Goal: Complete application form

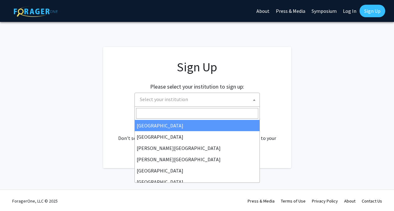
click at [213, 97] on span "Select your institution" at bounding box center [198, 99] width 122 height 13
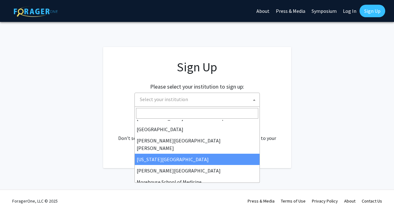
scroll to position [108, 0]
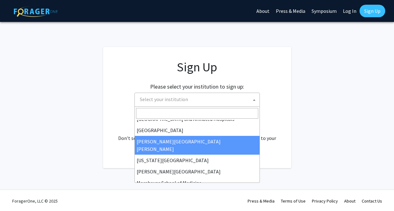
select select "1"
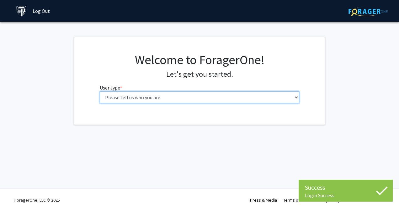
click at [214, 98] on select "Please tell us who you are Undergraduate Student Master's Student Doctoral Cand…" at bounding box center [200, 97] width 200 height 12
select select "2: masters"
click at [100, 91] on select "Please tell us who you are Undergraduate Student Master's Student Doctoral Cand…" at bounding box center [200, 97] width 200 height 12
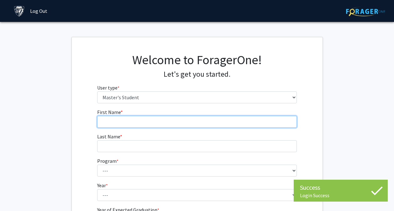
click at [161, 120] on input "First Name * required" at bounding box center [197, 122] width 200 height 12
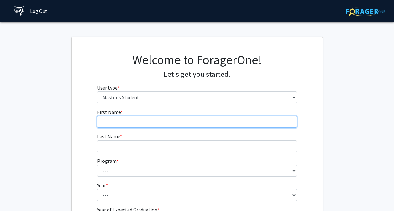
type input "Elsa"
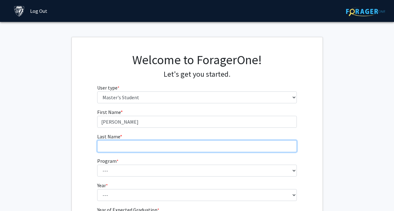
type input "Yu"
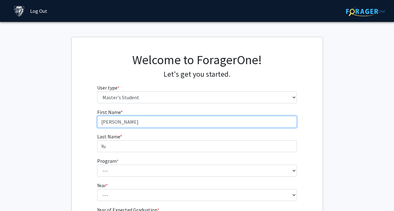
type input "Hangzhou"
drag, startPoint x: 135, startPoint y: 119, endPoint x: 76, endPoint y: 112, distance: 59.9
click at [76, 112] on div "First Name * required Hangzhou Last Name * required Yu Program * required --- A…" at bounding box center [197, 175] width 251 height 135
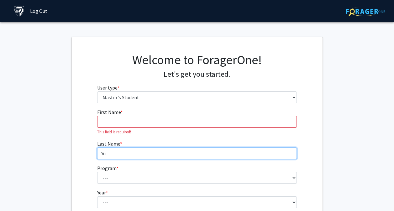
drag, startPoint x: 115, startPoint y: 153, endPoint x: 79, endPoint y: 148, distance: 36.3
click at [79, 148] on div "First Name * required This field is required! Last Name * required Yu Program *…" at bounding box center [197, 179] width 251 height 142
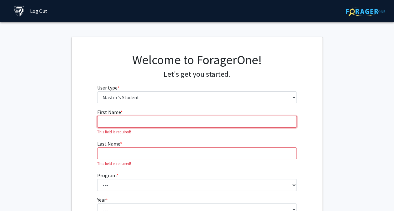
click at [119, 125] on input "First Name * required" at bounding box center [197, 122] width 200 height 12
type input "xiaonan"
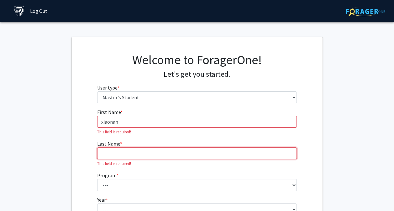
type input "yang"
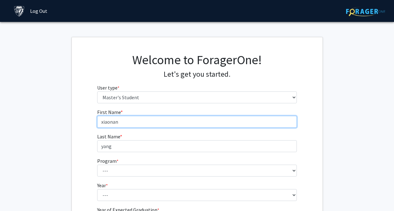
type input "Hangzhou"
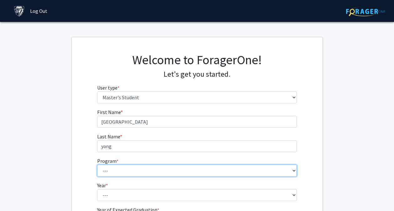
click at [111, 170] on select "--- Anatomy Education Applied and Computational Mathematics Applied Biomedical …" at bounding box center [197, 171] width 200 height 12
select select "39: 28"
click at [97, 165] on select "--- Anatomy Education Applied and Computational Mathematics Applied Biomedical …" at bounding box center [197, 171] width 200 height 12
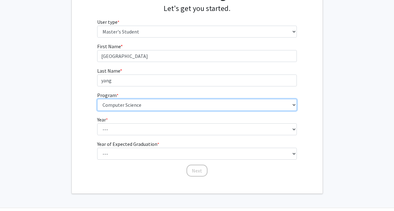
scroll to position [65, 0]
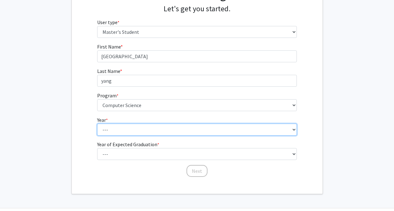
click at [139, 132] on select "--- First Year Second Year" at bounding box center [197, 130] width 200 height 12
select select "1: first_year"
click at [97, 124] on select "--- First Year Second Year" at bounding box center [197, 130] width 200 height 12
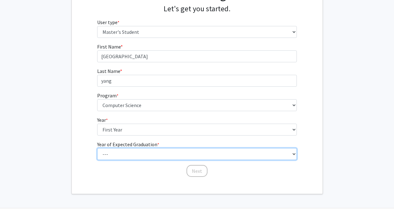
click at [141, 154] on select "--- 2025 2026 2027 2028 2029 2030 2031 2032 2033 2034" at bounding box center [197, 154] width 200 height 12
select select "2: 2026"
click at [97, 148] on select "--- 2025 2026 2027 2028 2029 2030 2031 2032 2033 2034" at bounding box center [197, 154] width 200 height 12
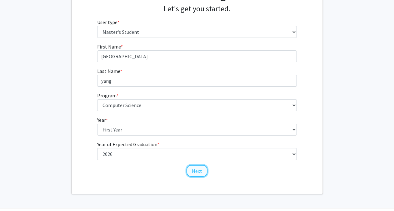
click at [195, 169] on button "Next" at bounding box center [196, 171] width 21 height 12
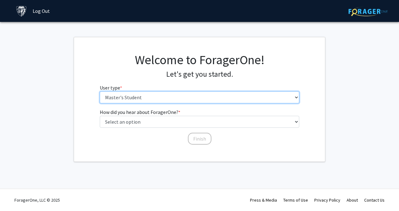
click at [195, 96] on select "Please tell us who you are Undergraduate Student Master's Student Doctoral Cand…" at bounding box center [200, 97] width 200 height 12
click at [100, 91] on select "Please tell us who you are Undergraduate Student Master's Student Doctoral Cand…" at bounding box center [200, 97] width 200 height 12
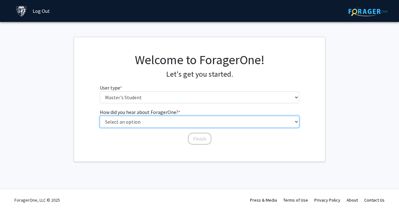
click at [184, 123] on select "Select an option Peer/student recommendation Faculty/staff recommendation Unive…" at bounding box center [200, 122] width 200 height 12
select select "3: university_website"
click at [100, 116] on select "Select an option Peer/student recommendation Faculty/staff recommendation Unive…" at bounding box center [200, 122] width 200 height 12
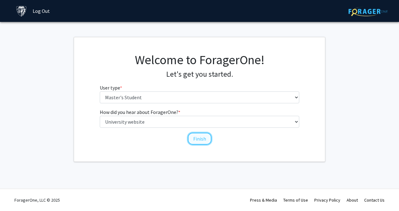
click at [194, 140] on button "Finish" at bounding box center [200, 139] width 24 height 12
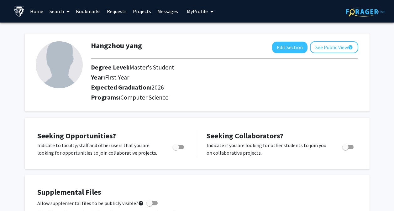
click at [179, 148] on span "Toggle" at bounding box center [178, 147] width 11 height 4
click at [176, 149] on input "Are you actively seeking opportunities?" at bounding box center [175, 149] width 0 height 0
checkbox input "true"
click at [285, 50] on button "Edit Section" at bounding box center [289, 48] width 35 height 12
select select "first_year"
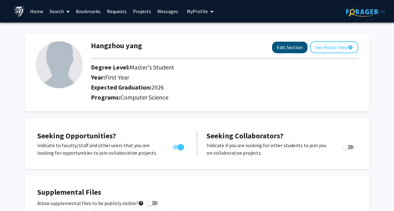
select select "2026"
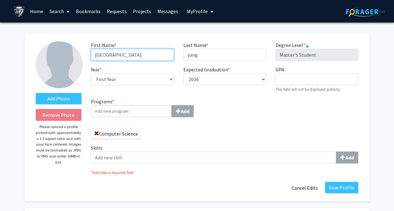
drag, startPoint x: 155, startPoint y: 55, endPoint x: 55, endPoint y: 37, distance: 101.8
click at [55, 37] on div "Add Photo Remove Photo Please upload a profile picture with approximately a 1:1…" at bounding box center [197, 118] width 345 height 168
type input "Xiaonan"
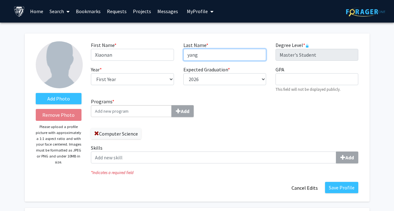
drag, startPoint x: 213, startPoint y: 53, endPoint x: 156, endPoint y: 49, distance: 56.5
click at [156, 49] on div "First Name * required Xiaonan Last Name * required yang Degree Level * required…" at bounding box center [224, 69] width 277 height 56
type input "Yang"
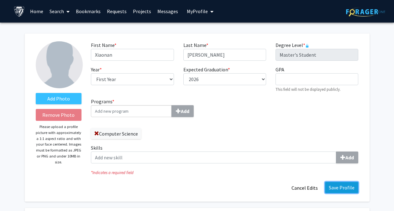
click at [340, 187] on button "Save Profile" at bounding box center [341, 187] width 33 height 11
